Goal: Information Seeking & Learning: Find specific fact

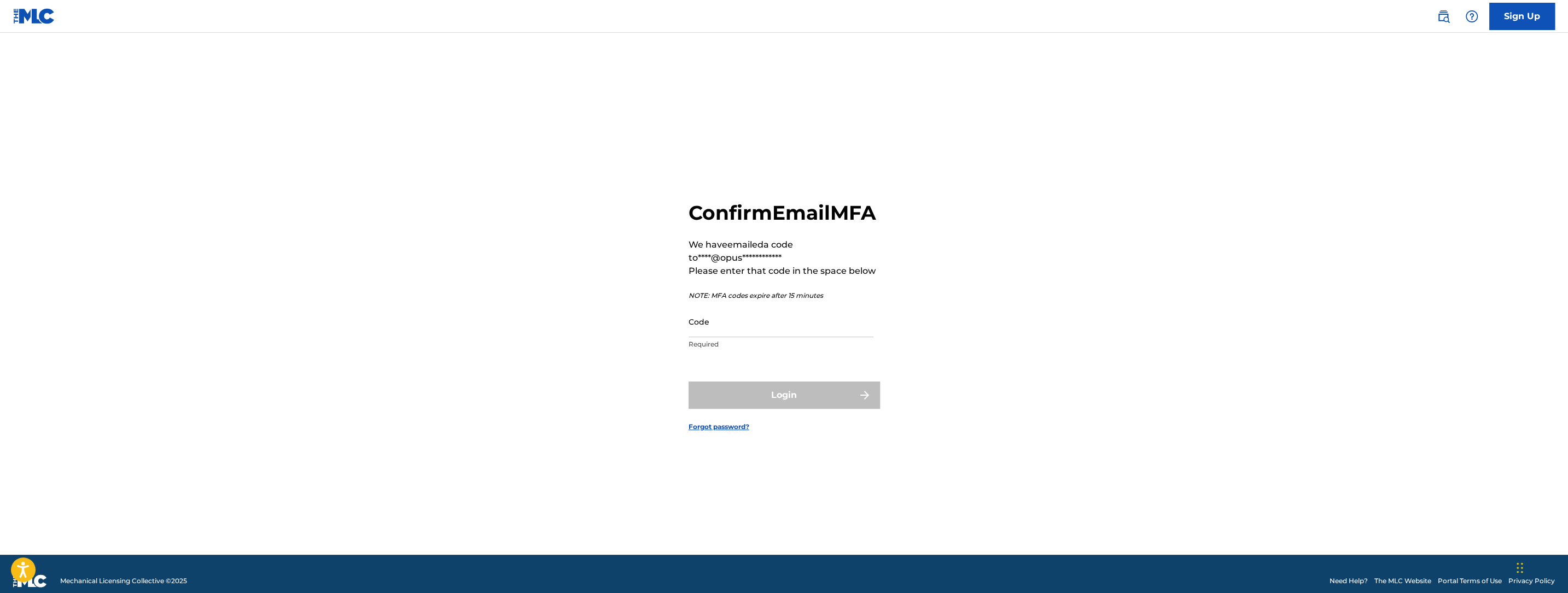
drag, startPoint x: 776, startPoint y: 340, endPoint x: 775, endPoint y: 354, distance: 14.0
click at [775, 338] on input "Code" at bounding box center [781, 321] width 185 height 31
paste input "650748"
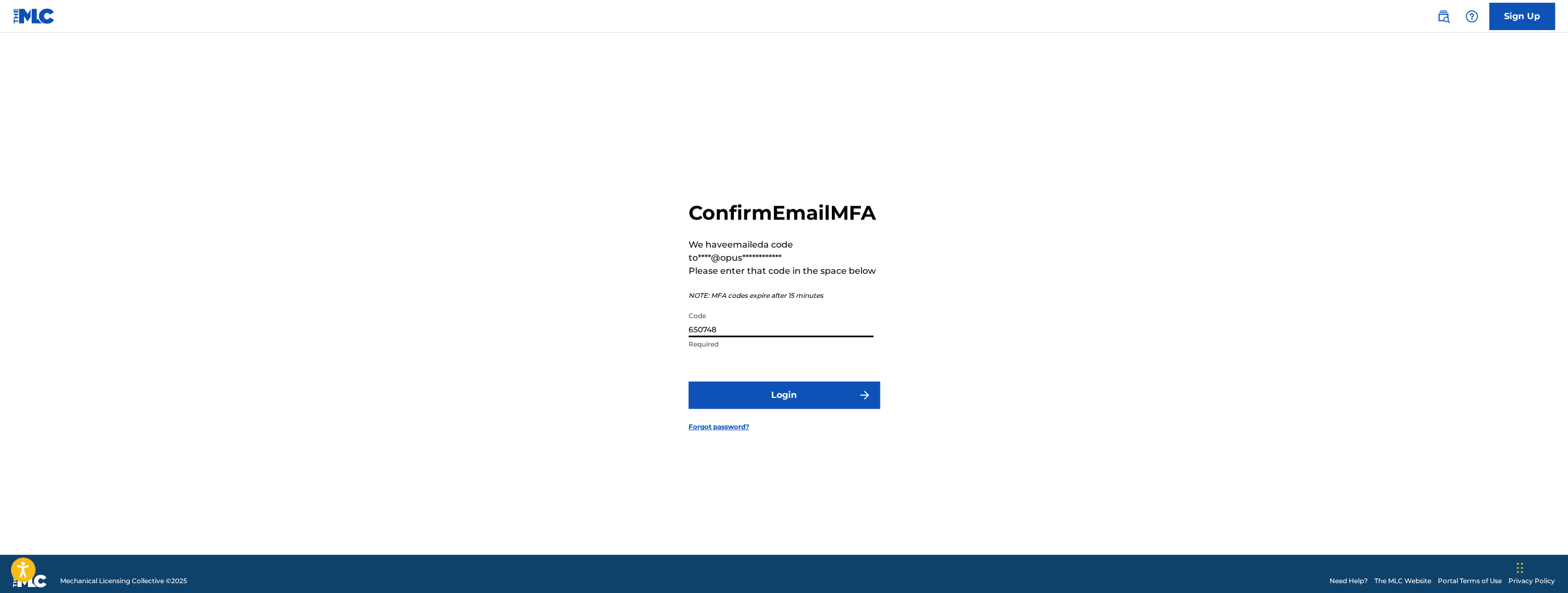
type input "650748"
click at [774, 409] on button "Login" at bounding box center [784, 396] width 192 height 28
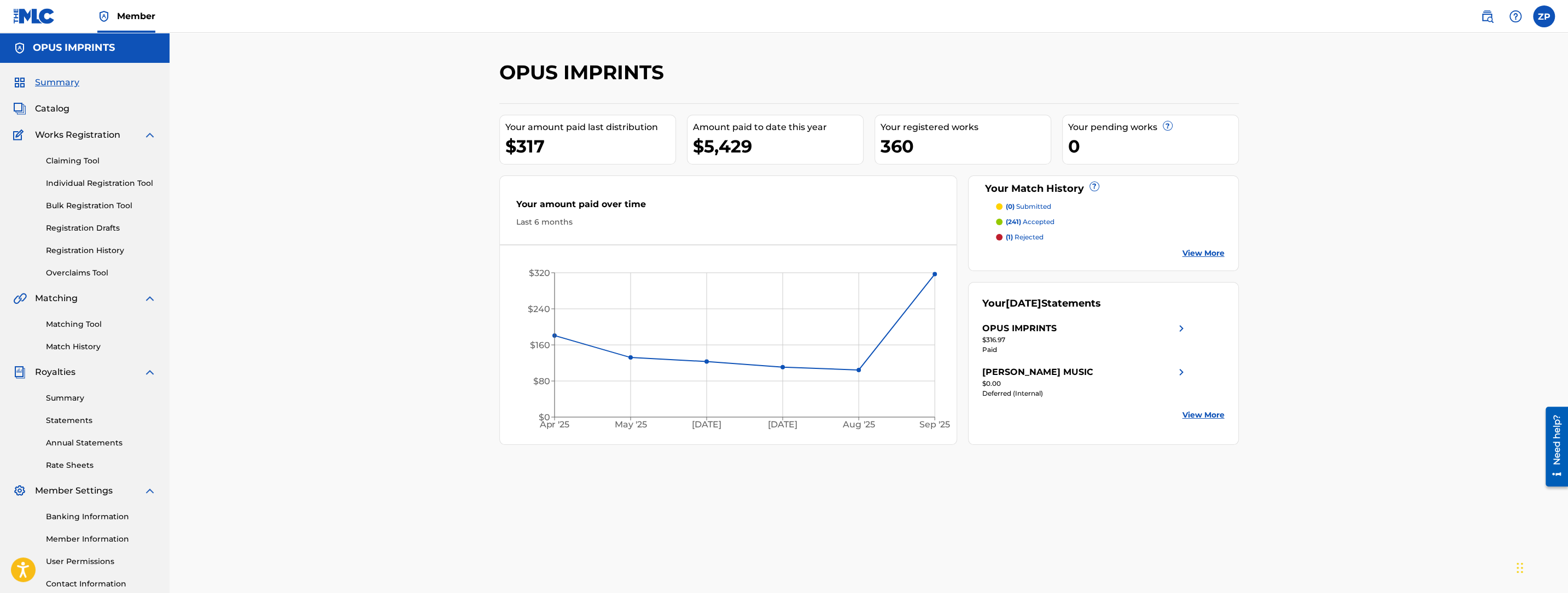
click at [375, 174] on div "OPUS IMPRINTS Your amount paid last distribution $317 Amount paid to date this …" at bounding box center [869, 329] width 1398 height 593
click at [109, 325] on link "Matching Tool" at bounding box center [101, 324] width 111 height 11
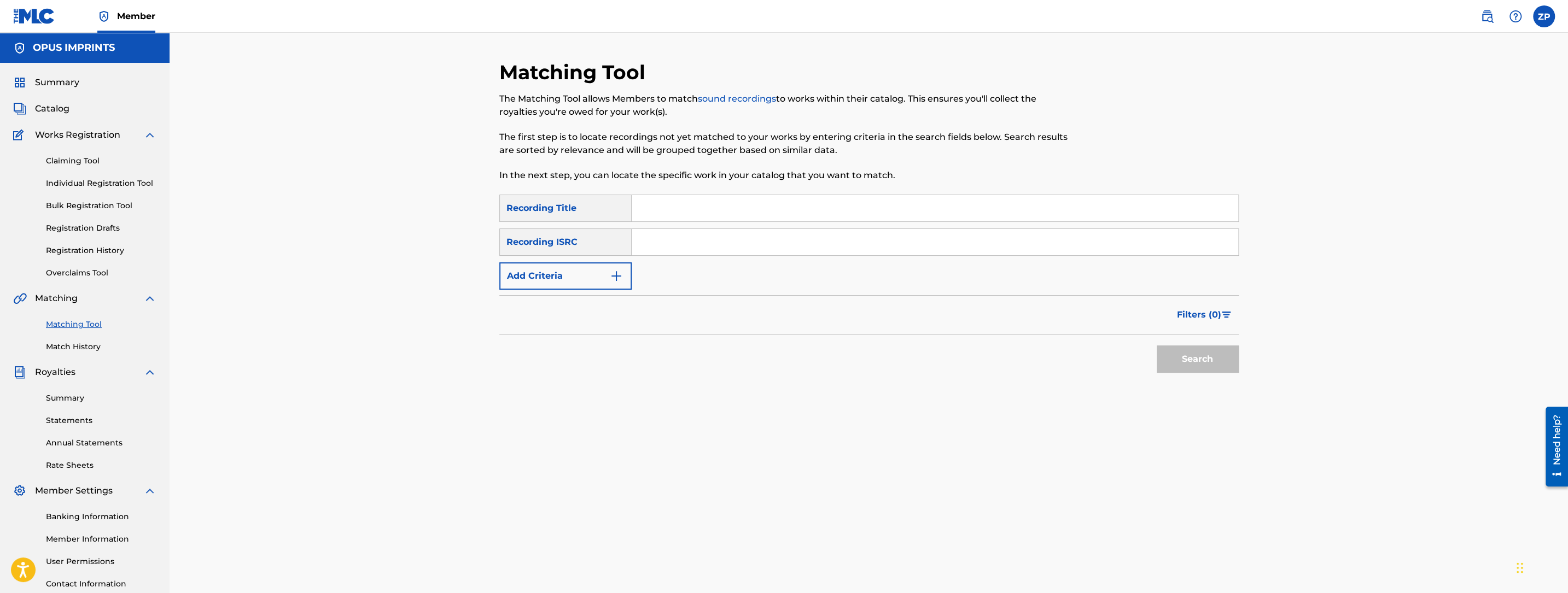
click at [597, 271] on button "Add Criteria" at bounding box center [565, 276] width 132 height 28
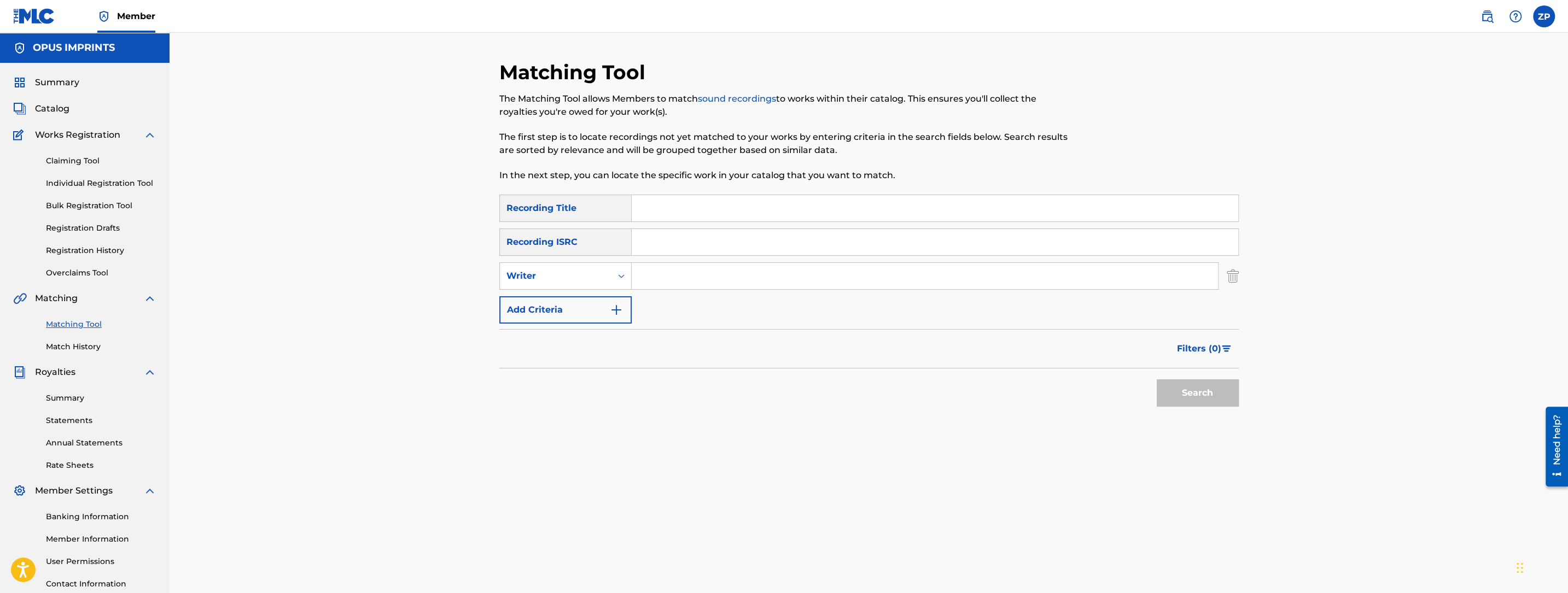
click at [669, 277] on input "Search Form" at bounding box center [925, 276] width 587 height 26
type input "wizkid"
click at [1157, 380] on button "Search" at bounding box center [1197, 394] width 82 height 28
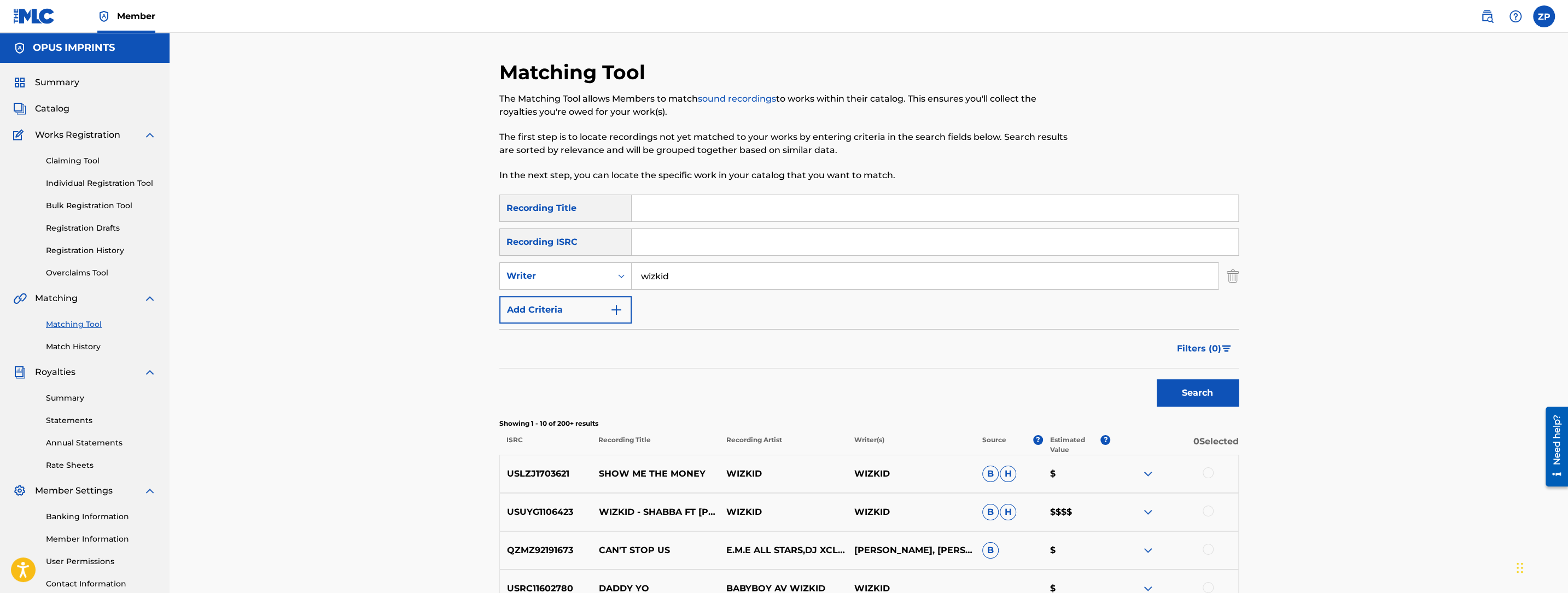
click at [1191, 348] on span "Filters ( 0 )" at bounding box center [1199, 349] width 44 height 13
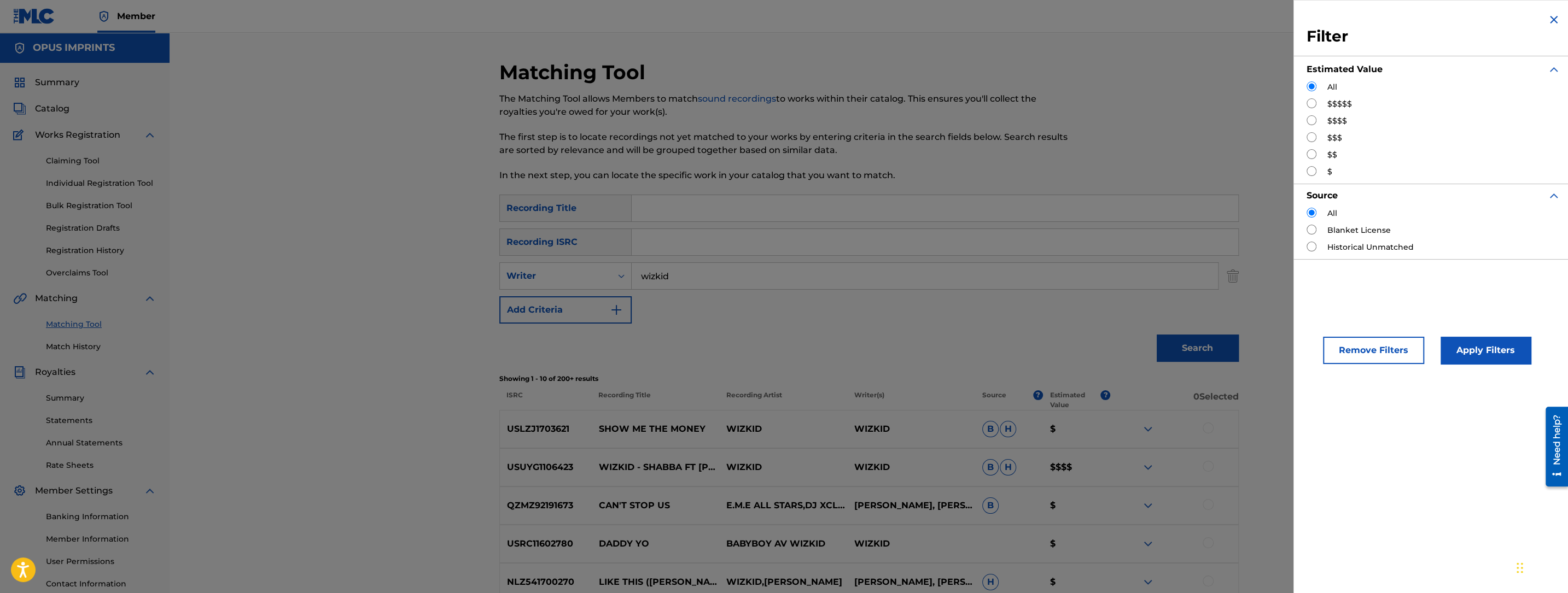
click at [1317, 111] on div "All $$$$$ $$$$ $$$ $$ $" at bounding box center [1434, 130] width 254 height 96
click at [1317, 104] on div "$$$$$" at bounding box center [1434, 104] width 254 height 11
click at [1309, 101] on input "Search Form" at bounding box center [1311, 103] width 10 height 10
radio input "true"
click at [1469, 340] on button "Apply Filters" at bounding box center [1485, 351] width 90 height 28
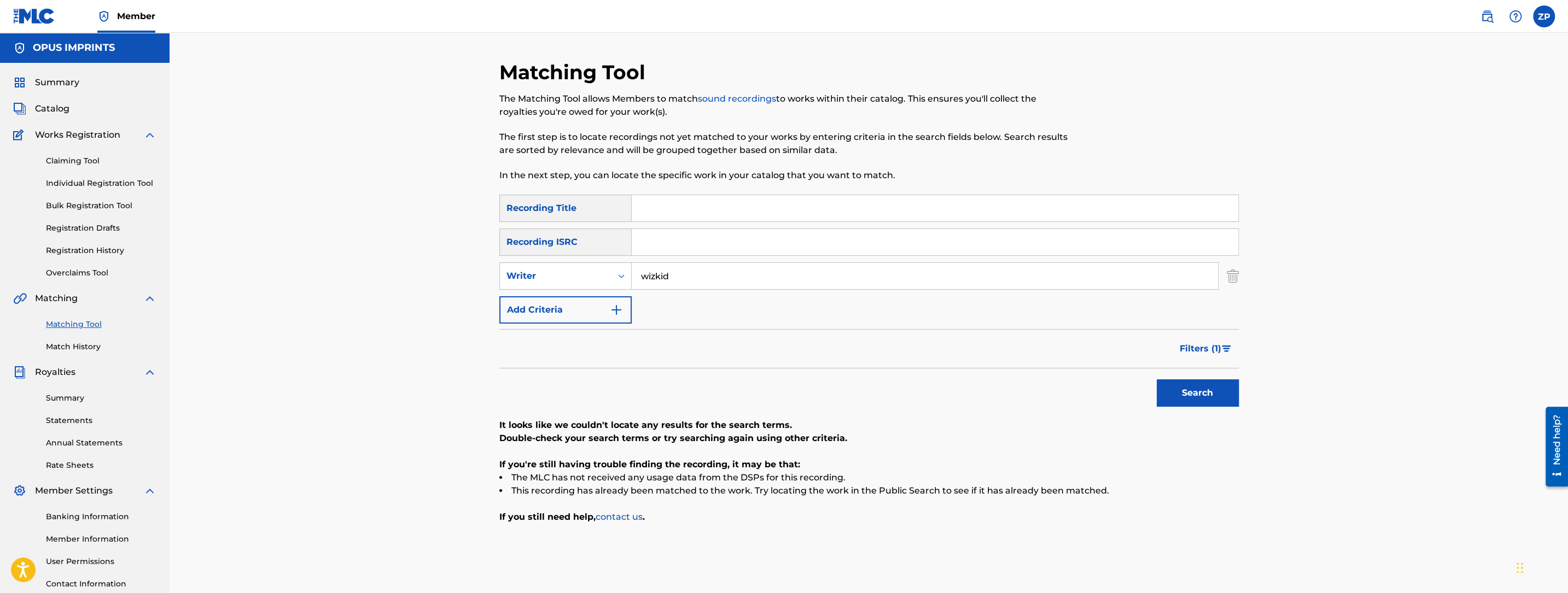
click at [1209, 349] on span "Filters ( 1 )" at bounding box center [1200, 349] width 41 height 13
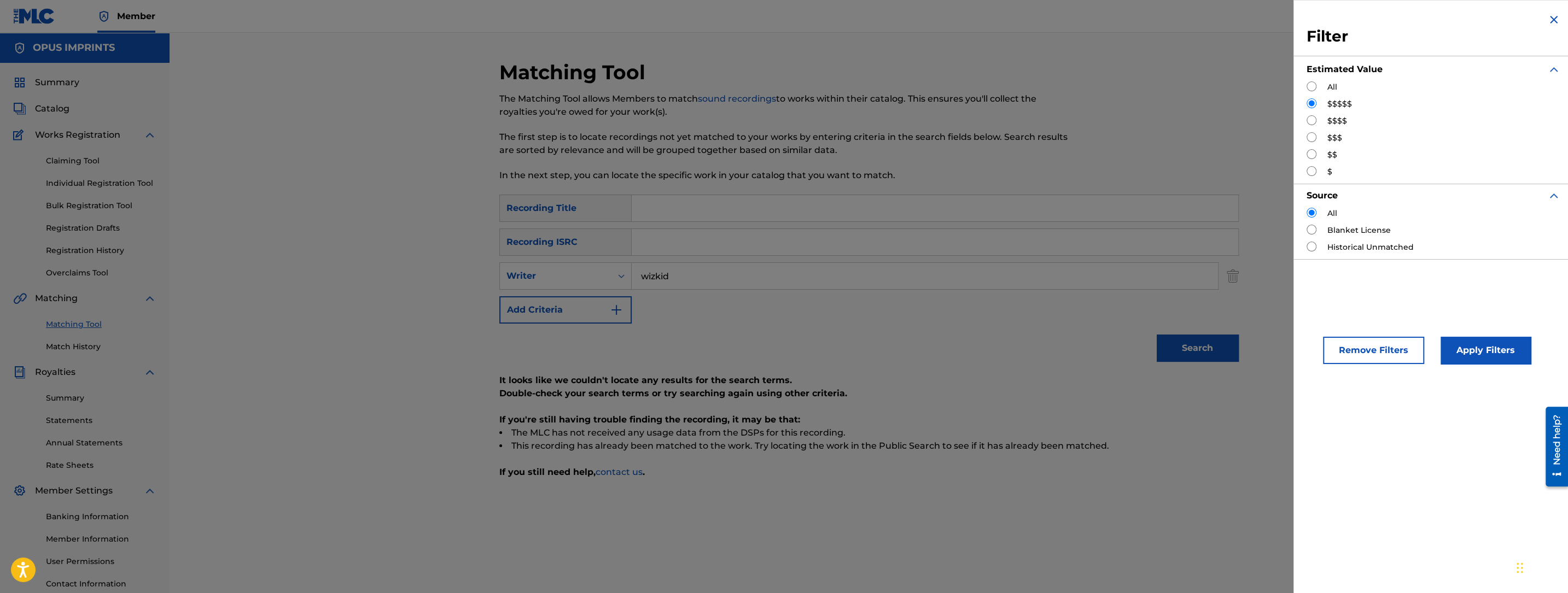
click at [1307, 135] on input "Search Form" at bounding box center [1311, 137] width 10 height 10
radio input "true"
click at [1307, 117] on input "Search Form" at bounding box center [1311, 120] width 10 height 10
radio input "true"
click at [1468, 342] on button "Apply Filters" at bounding box center [1485, 351] width 90 height 28
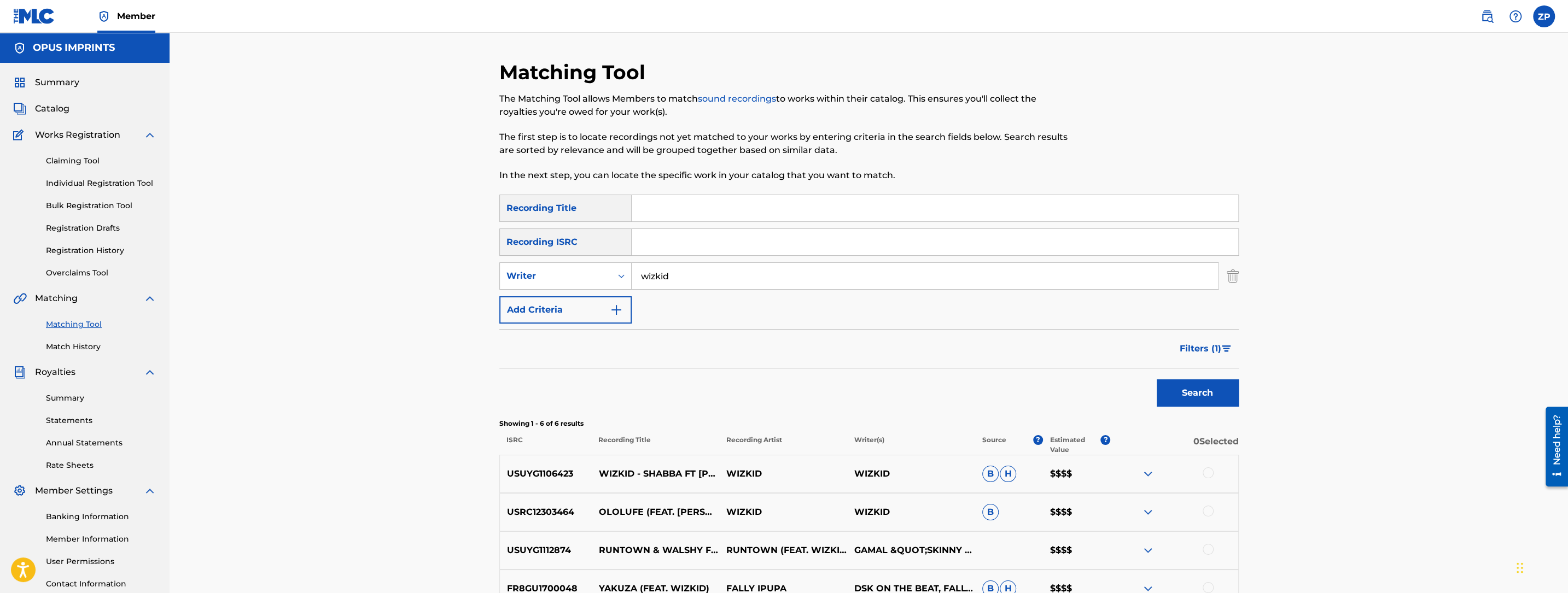
scroll to position [198, 0]
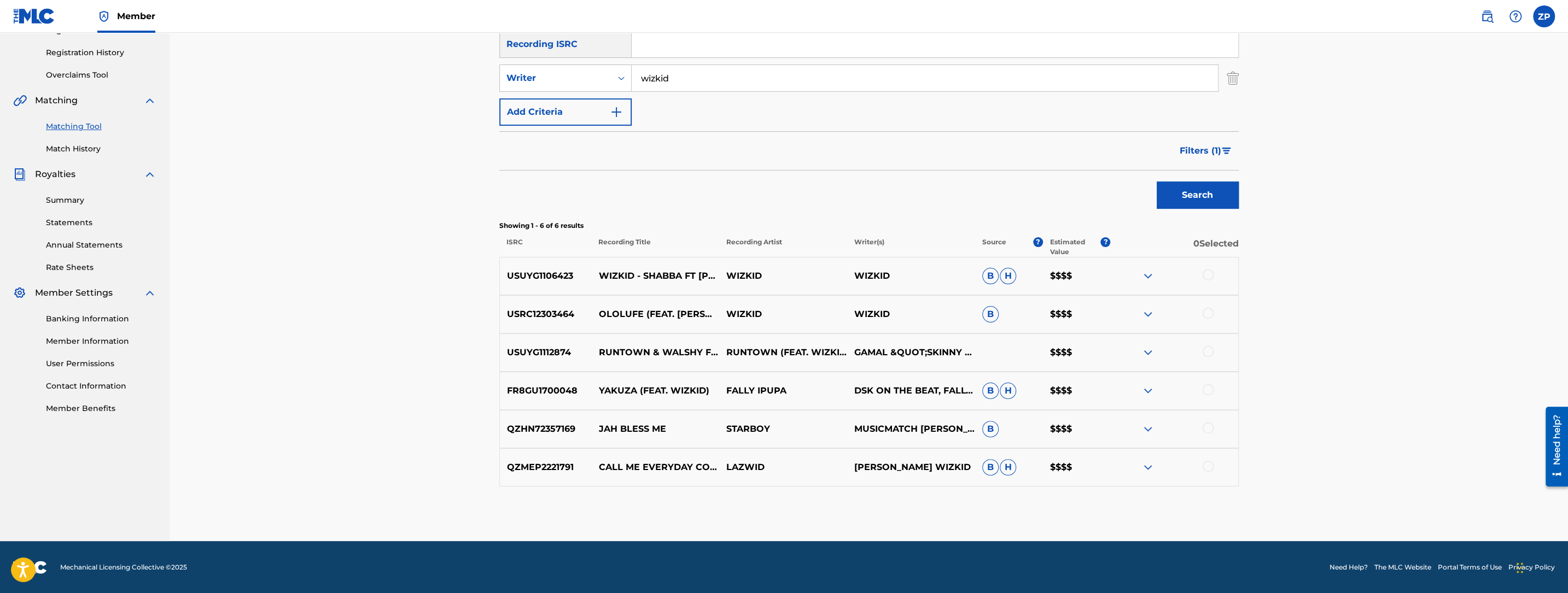
click at [880, 283] on div "USUYG1106423 WIZKID - SHABBA FT [PERSON_NAME], [PERSON_NAME], FRENCH [US_STATE]…" at bounding box center [869, 276] width 739 height 38
click at [876, 276] on p "WIZKID" at bounding box center [911, 276] width 128 height 13
copy p "WIZKID"
click at [702, 73] on input "wizkid" at bounding box center [925, 78] width 587 height 26
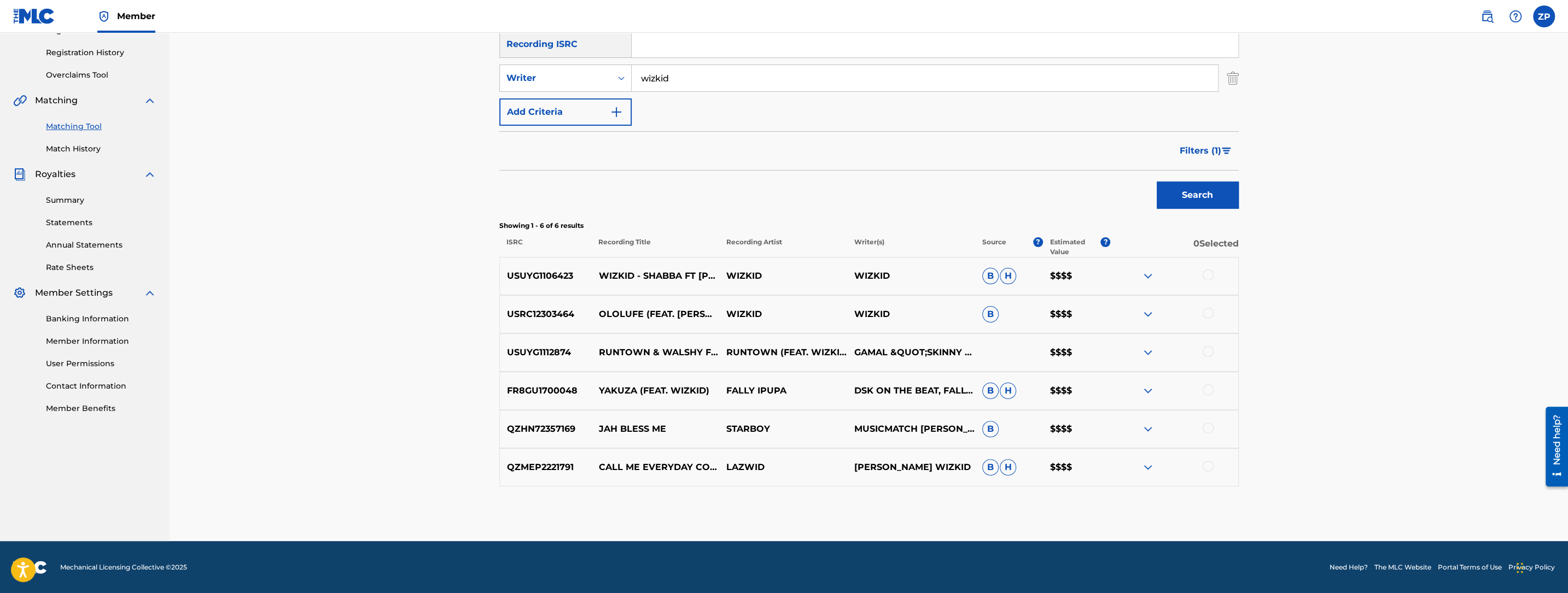
paste input "[PERSON_NAME]"
type input "[PERSON_NAME]"
click at [1157, 182] on button "Search" at bounding box center [1197, 195] width 82 height 28
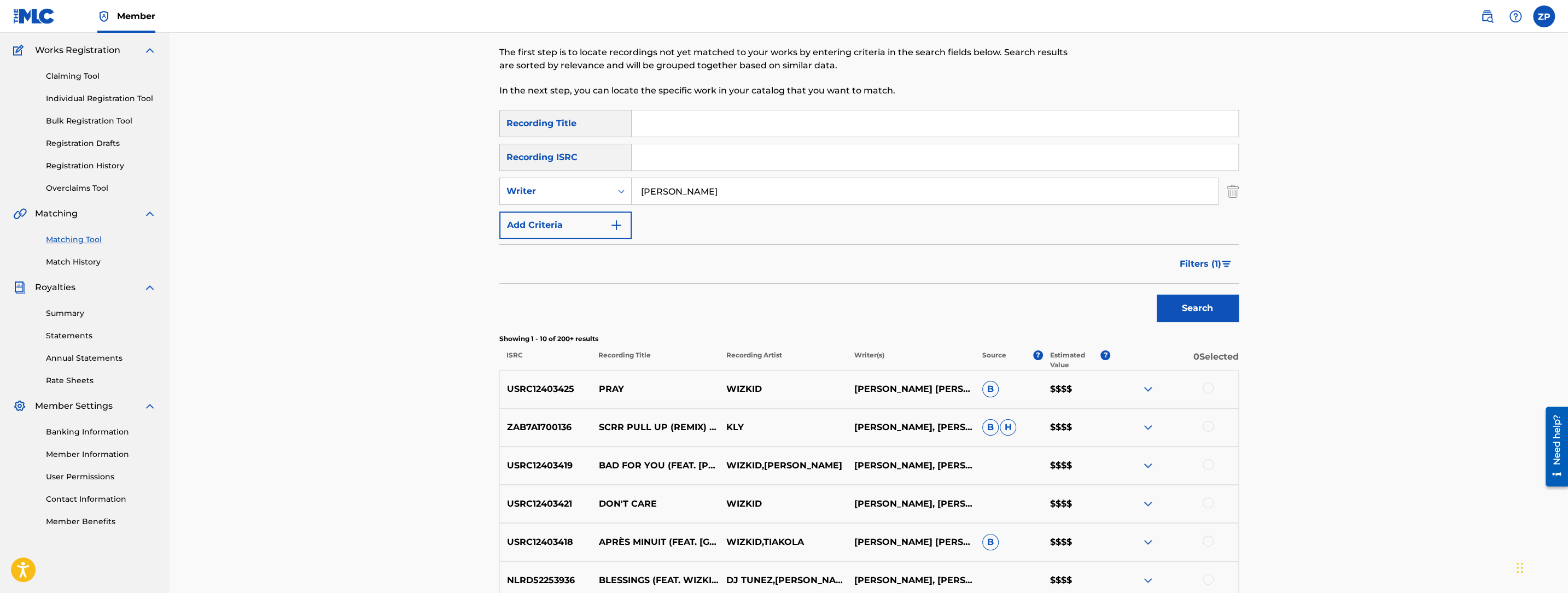
scroll to position [0, 0]
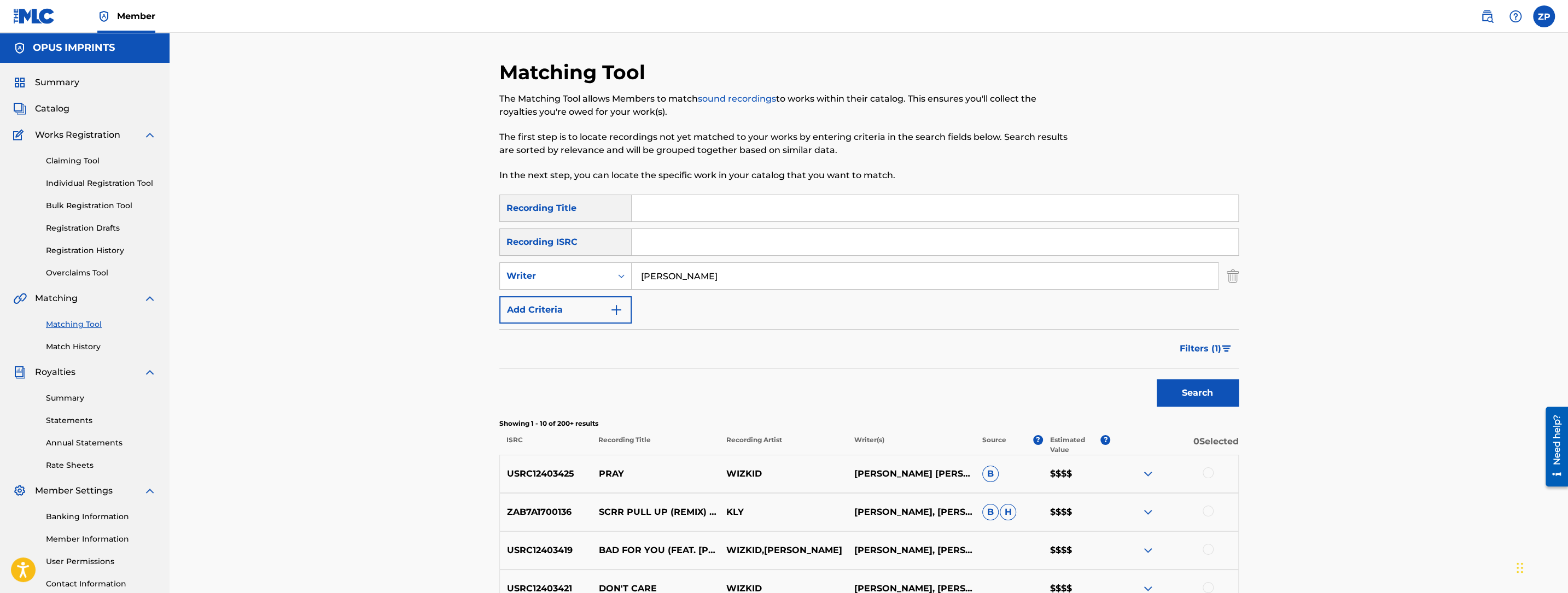
click at [1205, 352] on span "Filters ( 1 )" at bounding box center [1200, 349] width 41 height 13
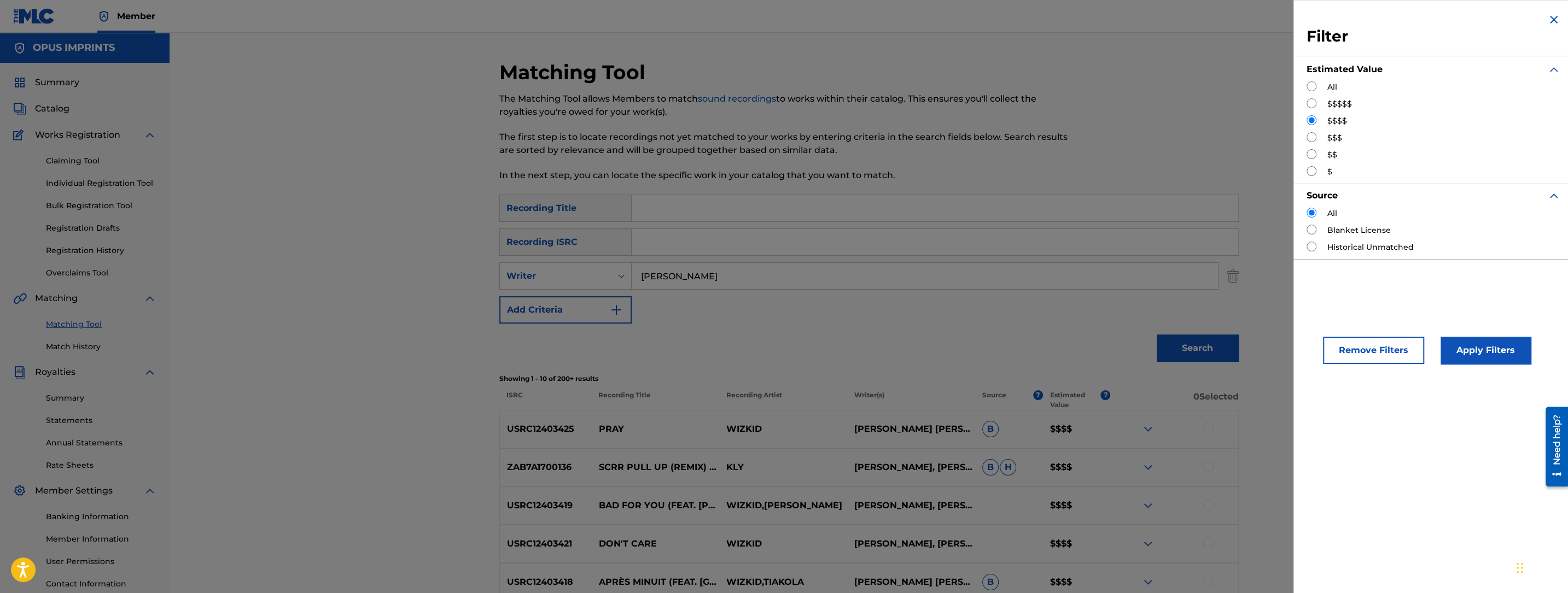
click at [1311, 106] on input "Search Form" at bounding box center [1311, 103] width 10 height 10
radio input "true"
click at [1515, 361] on button "Apply Filters" at bounding box center [1485, 351] width 90 height 28
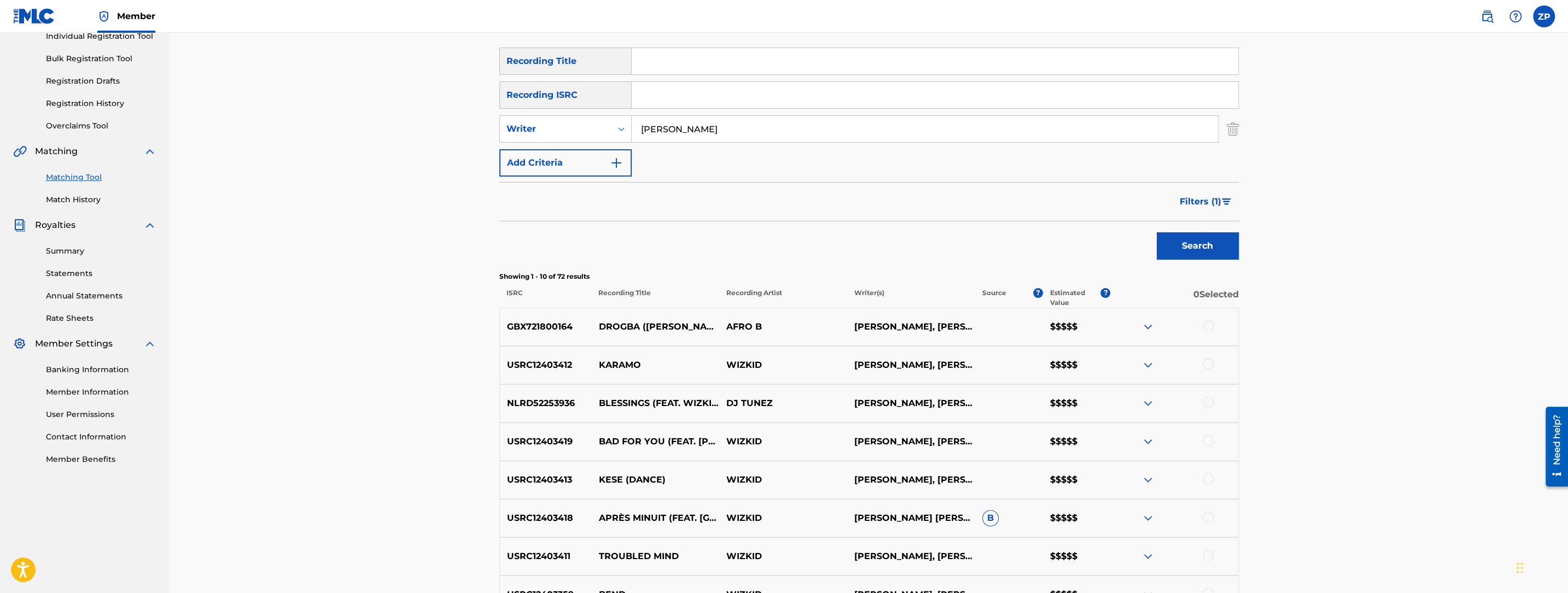
scroll to position [153, 0]
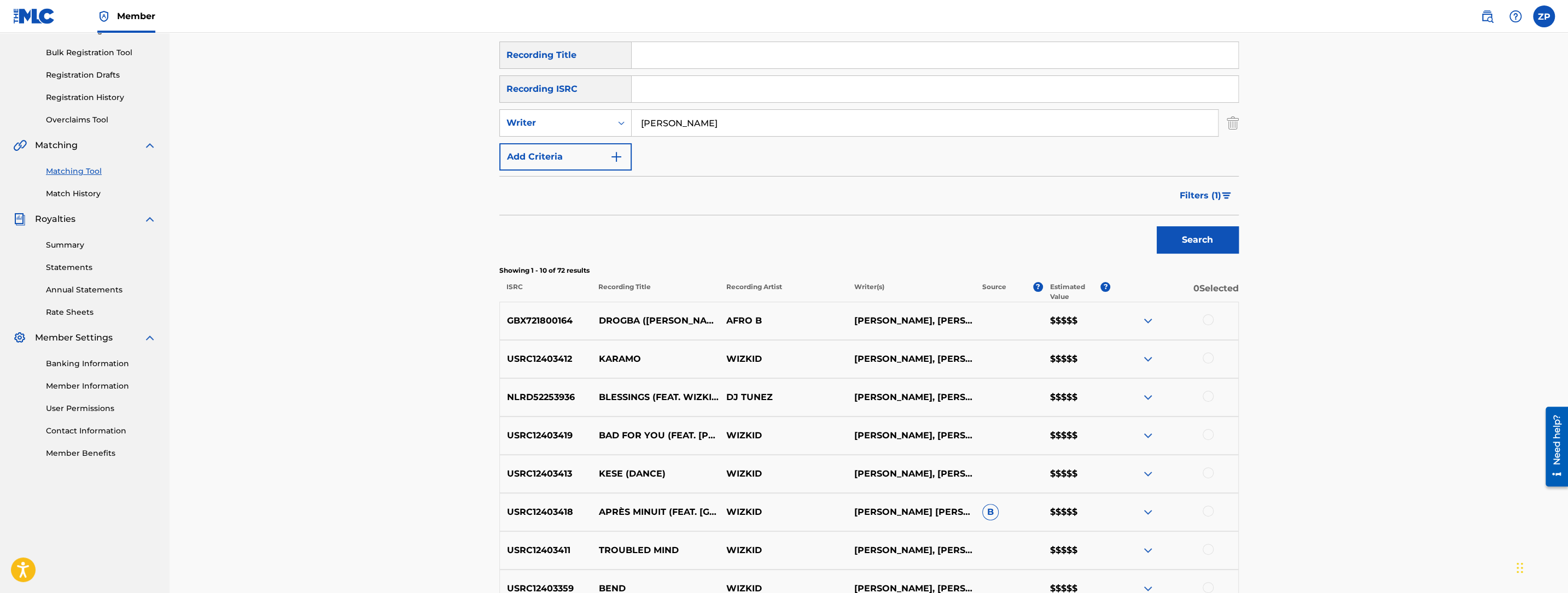
click at [1187, 184] on button "Filters ( 1 )" at bounding box center [1206, 196] width 66 height 28
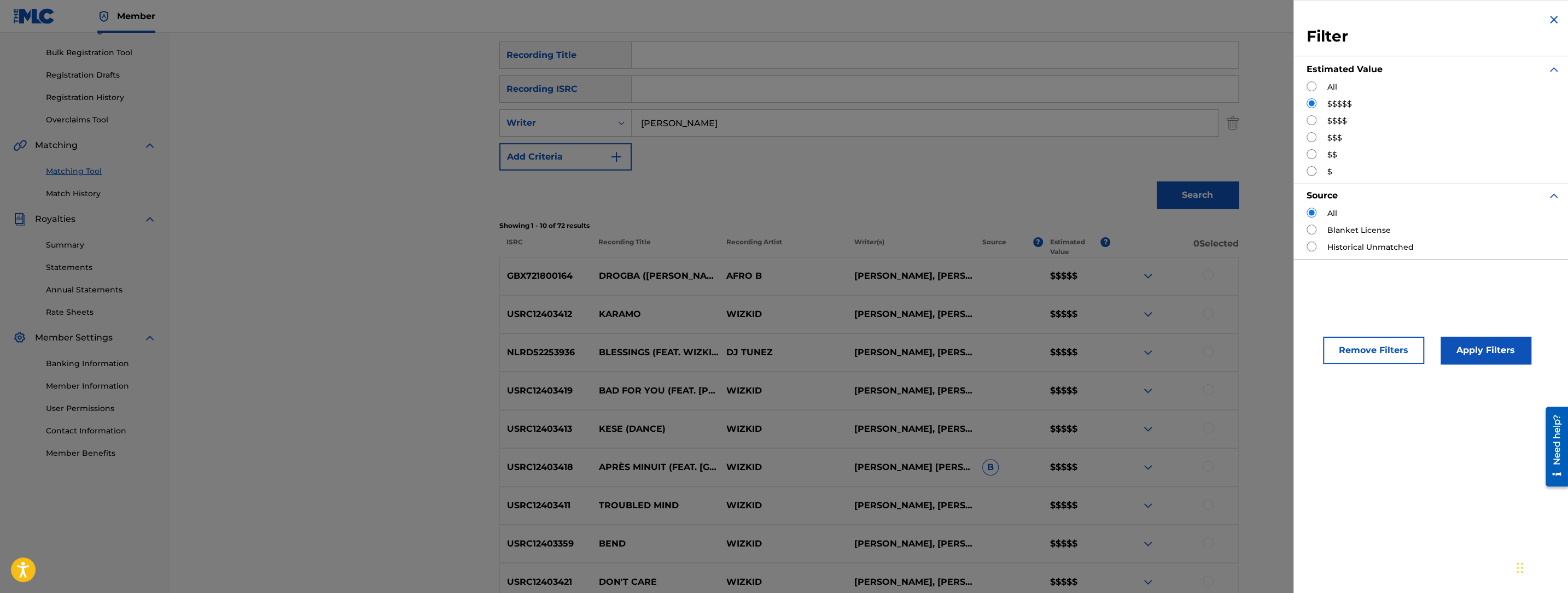
click at [1246, 153] on div "Matching Tool The Matching Tool allows Members to match sound recordings to wor…" at bounding box center [869, 315] width 766 height 815
click at [1004, 494] on div "USRC12403411 TROUBLED MIND [PERSON_NAME], [PERSON_NAME], [PERSON_NAME], [PERSON…" at bounding box center [869, 505] width 739 height 38
click at [1460, 341] on button "Apply Filters" at bounding box center [1485, 351] width 90 height 28
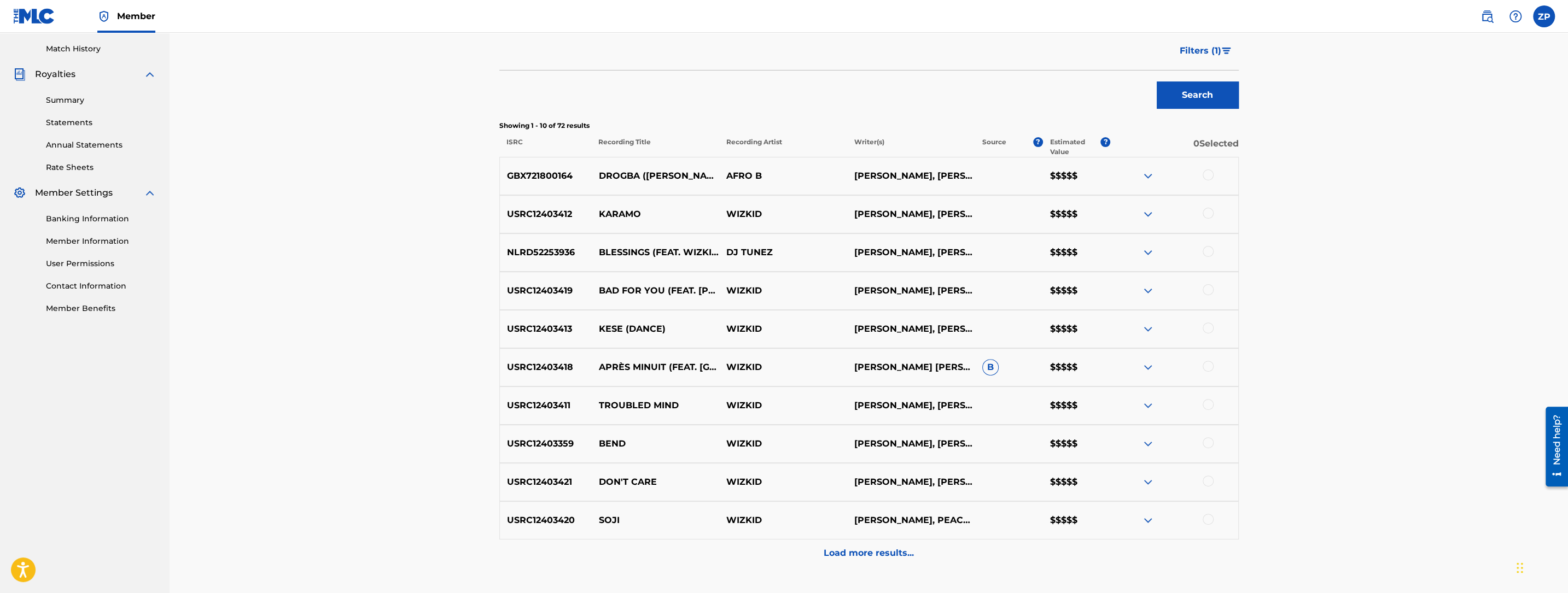
scroll to position [315, 0]
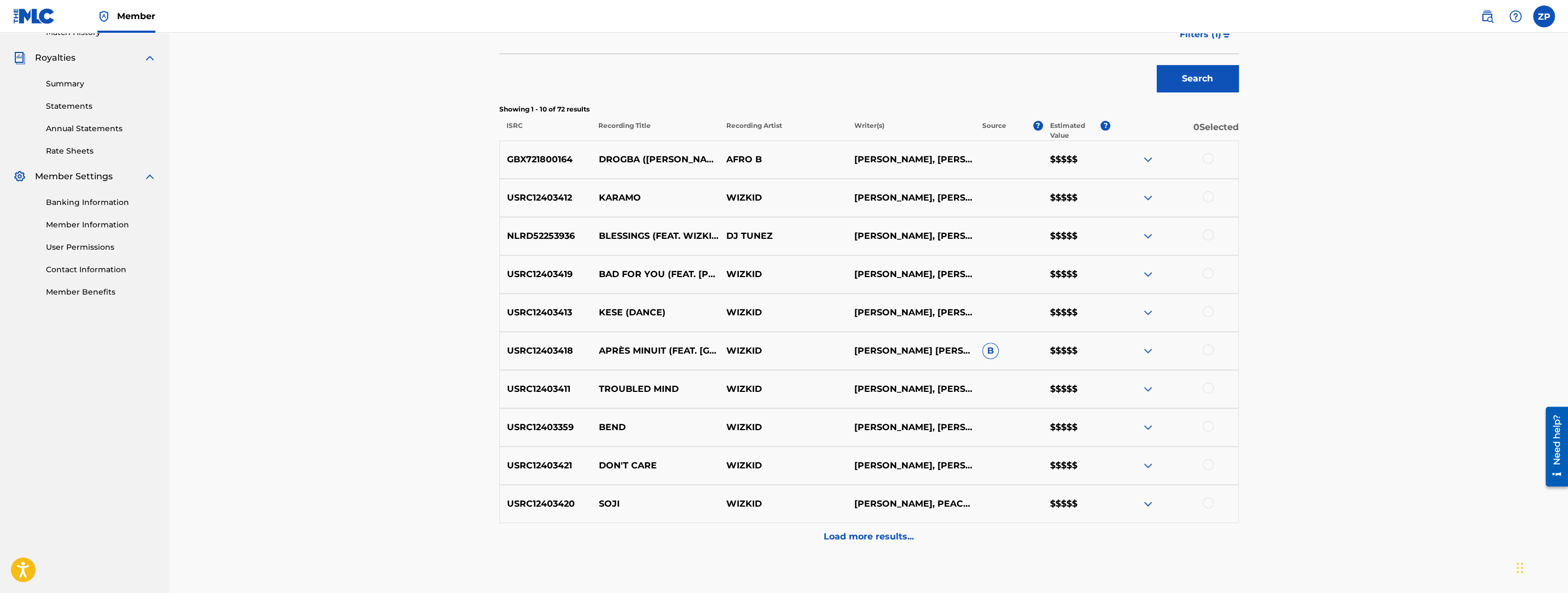
click at [883, 534] on p "Load more results..." at bounding box center [868, 537] width 90 height 13
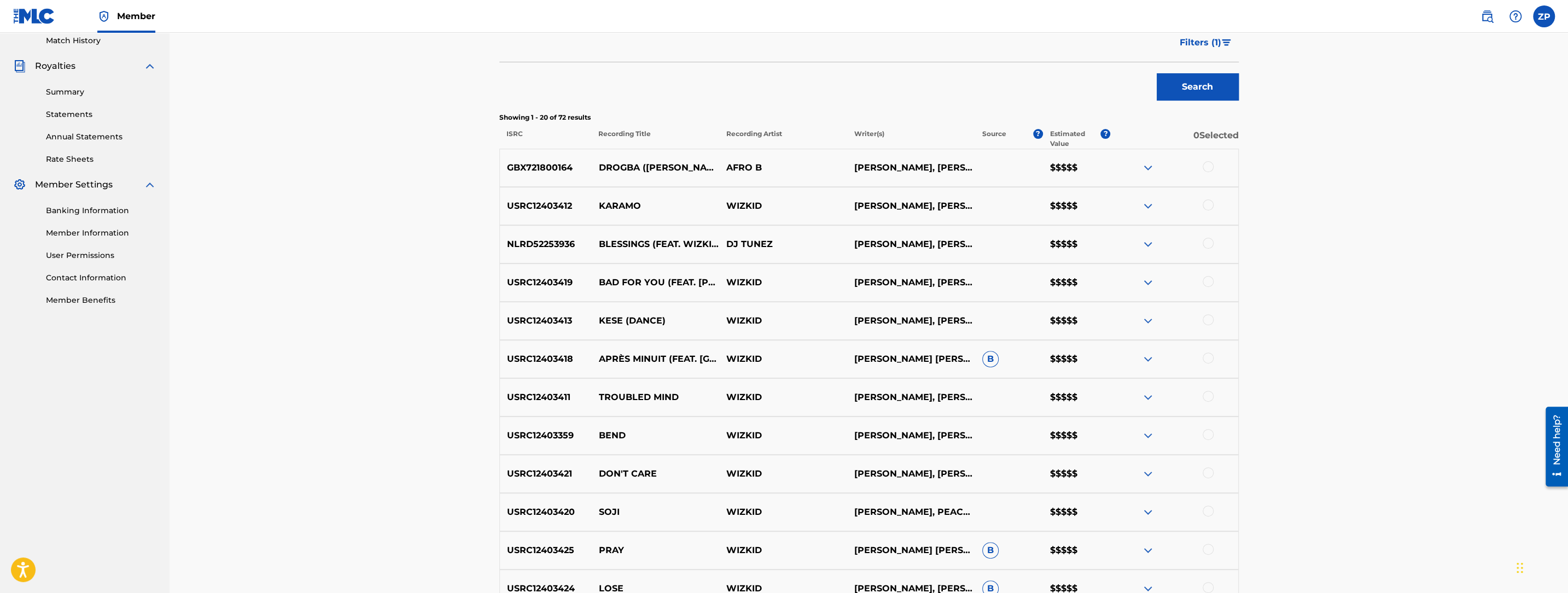
scroll to position [308, 0]
drag, startPoint x: 1405, startPoint y: 480, endPoint x: 1388, endPoint y: 480, distance: 17.0
click at [1405, 480] on div "Matching Tool The Matching Tool allows Members to match sound recordings to wor…" at bounding box center [869, 359] width 1398 height 1270
click at [449, 288] on div "Matching Tool The Matching Tool allows Members to match sound recordings to wor…" at bounding box center [869, 359] width 1398 height 1270
click at [464, 282] on div "Matching Tool The Matching Tool allows Members to match sound recordings to wor…" at bounding box center [869, 359] width 1398 height 1270
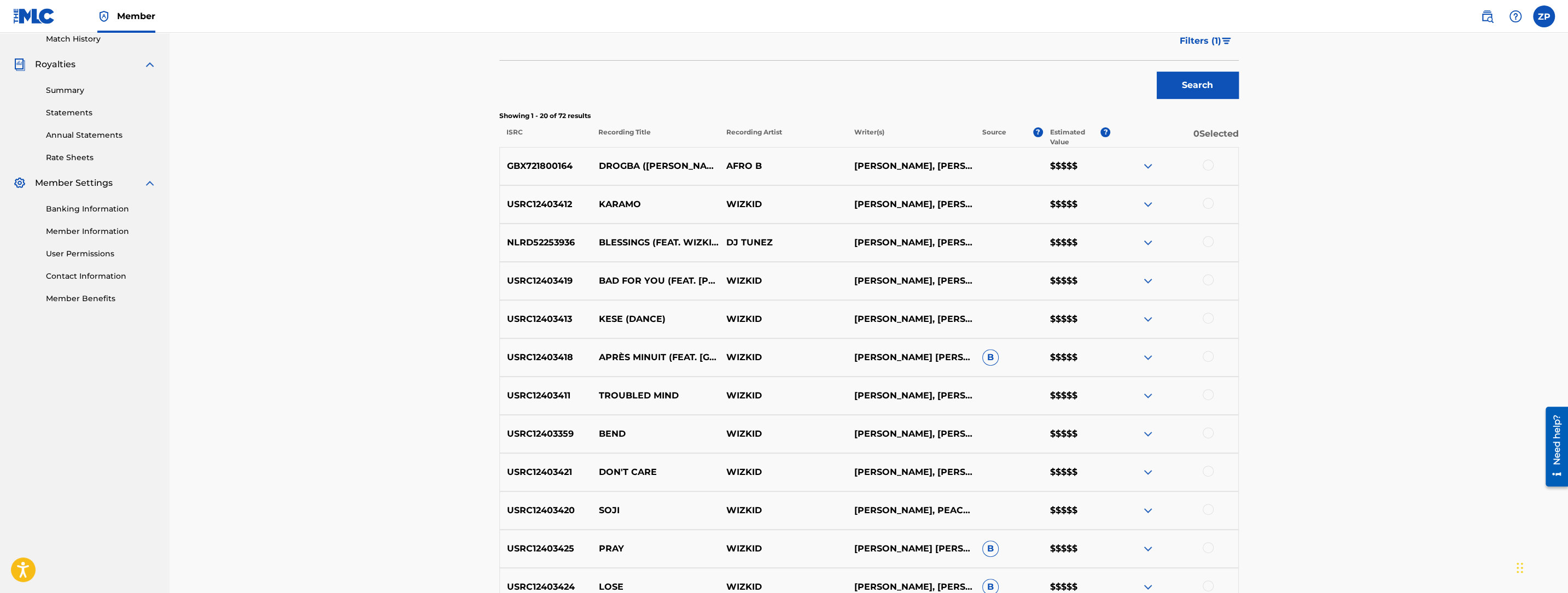
click at [464, 282] on div "Matching Tool The Matching Tool allows Members to match sound recordings to wor…" at bounding box center [869, 359] width 1398 height 1270
